Goal: Task Accomplishment & Management: Manage account settings

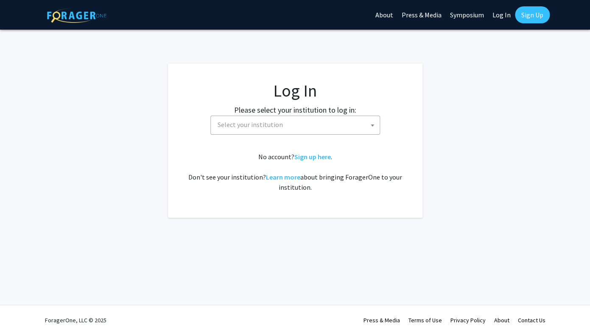
click at [274, 128] on span "Select your institution" at bounding box center [249, 124] width 65 height 8
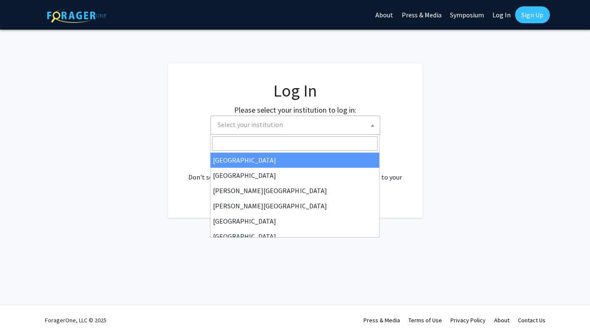
select select "34"
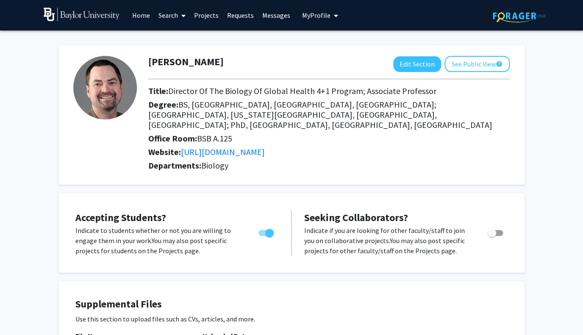
click at [263, 230] on span "Toggle" at bounding box center [266, 233] width 15 height 6
click at [263, 236] on input "Would you like to permit student requests?" at bounding box center [262, 236] width 0 height 0
checkbox input "false"
click at [500, 230] on span "Toggle" at bounding box center [495, 233] width 15 height 6
click at [492, 236] on input "Toggle" at bounding box center [492, 236] width 0 height 0
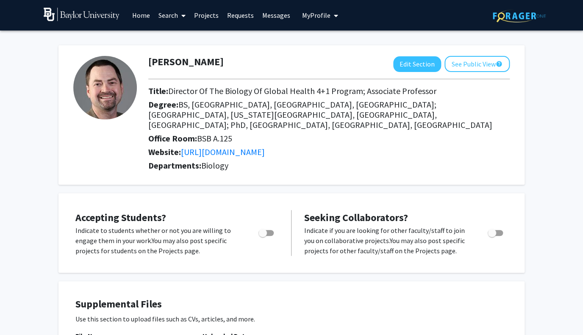
checkbox input "true"
click at [417, 61] on button "Edit Section" at bounding box center [417, 64] width 48 height 16
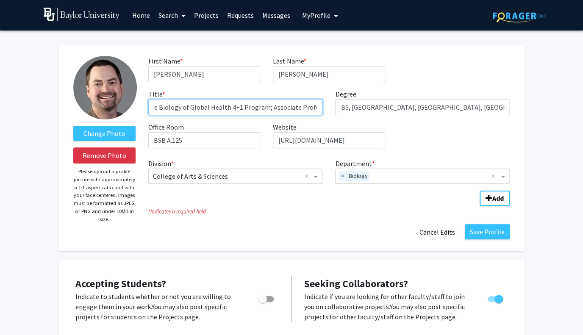
scroll to position [0, 42]
drag, startPoint x: 305, startPoint y: 108, endPoint x: 330, endPoint y: 108, distance: 24.6
click at [323, 108] on input "Director of the Biology of Global Health 4+1 Program; Associate Professor" at bounding box center [235, 107] width 175 height 16
click at [152, 108] on input "Director of the Biology of Global Health 4+1 Program" at bounding box center [235, 107] width 175 height 16
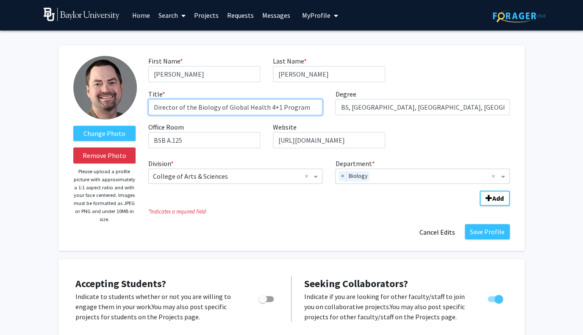
paste input "Associate Professor"
type input "Associate Professor; Director of the Biology of Global Health 4+1 Program"
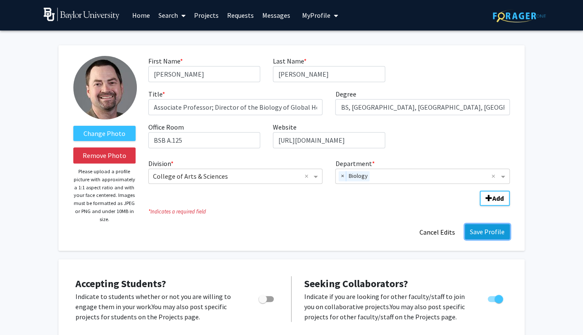
click at [479, 234] on button "Save Profile" at bounding box center [487, 231] width 45 height 15
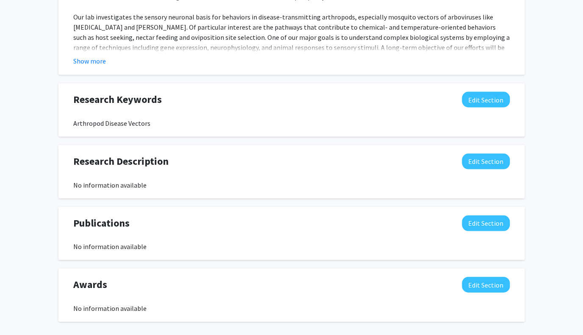
scroll to position [525, 0]
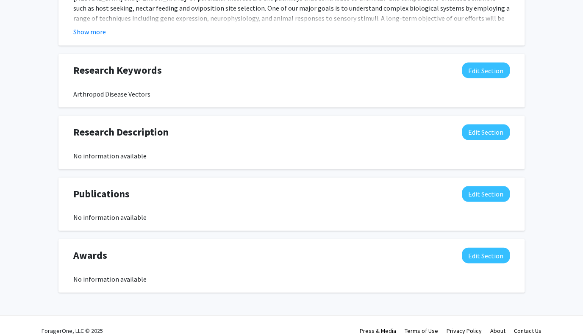
click at [479, 192] on div "Publications Edit Section" at bounding box center [291, 196] width 449 height 20
click at [479, 186] on button "Edit Section" at bounding box center [486, 194] width 48 height 16
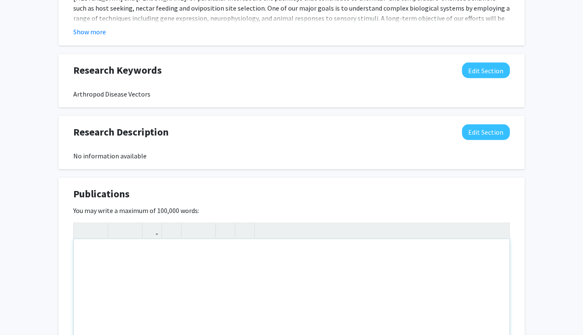
click at [171, 267] on div "Note to users with screen readers: Please deactivate our accessibility plugin f…" at bounding box center [292, 302] width 436 height 127
paste div "Note to users with screen readers: Please deactivate our accessibility plugin f…"
type textarea "<p>&nbsp;https://www.ncbi.nlm.nih.gov/myncbi/jason.pitts.1/bibliography/public/…"
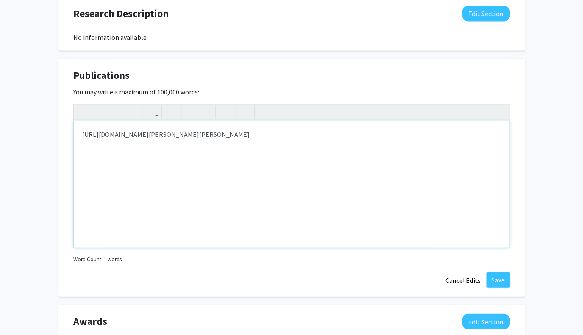
scroll to position [710, 0]
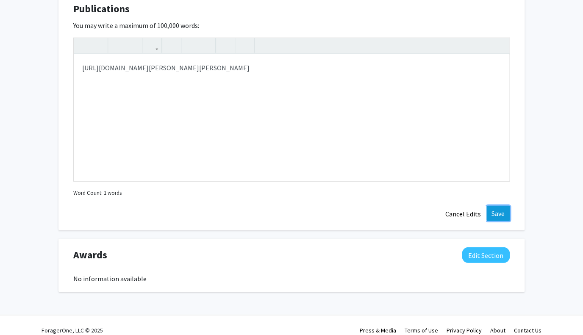
click at [498, 206] on button "Save" at bounding box center [498, 213] width 23 height 15
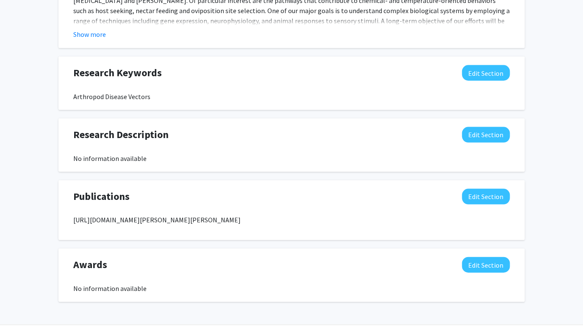
scroll to position [532, 0]
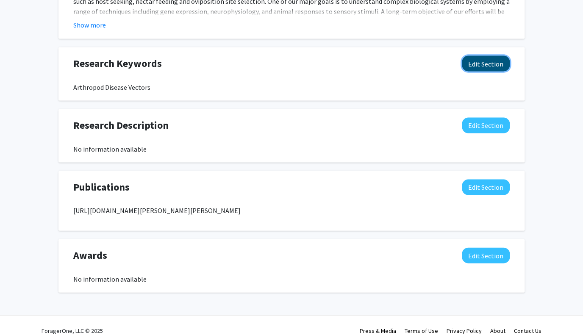
click at [491, 56] on button "Edit Section" at bounding box center [486, 64] width 48 height 16
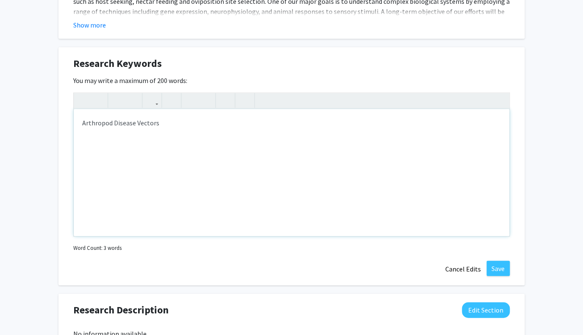
click at [200, 109] on div "Arthropod Disease Vectors" at bounding box center [292, 172] width 436 height 127
type textarea "Arthropod Disease Vectors; Insect Chemical Ecology; Neurobiology"
click at [503, 263] on button "Save" at bounding box center [498, 268] width 23 height 15
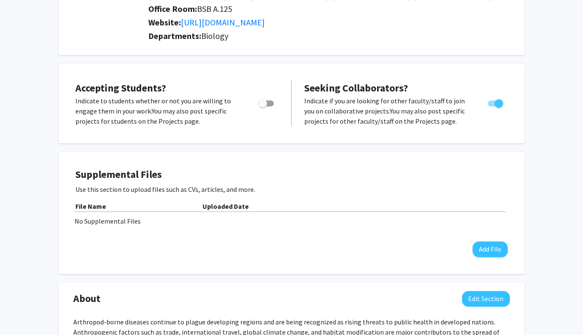
scroll to position [0, 0]
